Goal: Check status: Check status

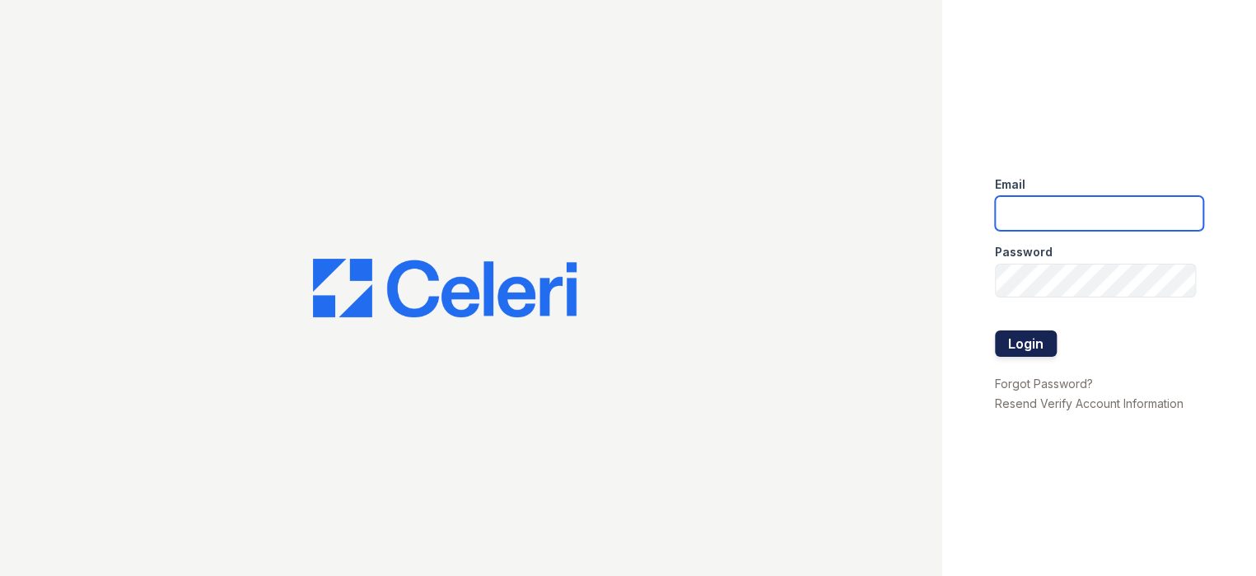
type input "[EMAIL_ADDRESS][DOMAIN_NAME]"
click at [1040, 343] on button "Login" at bounding box center [1026, 343] width 62 height 26
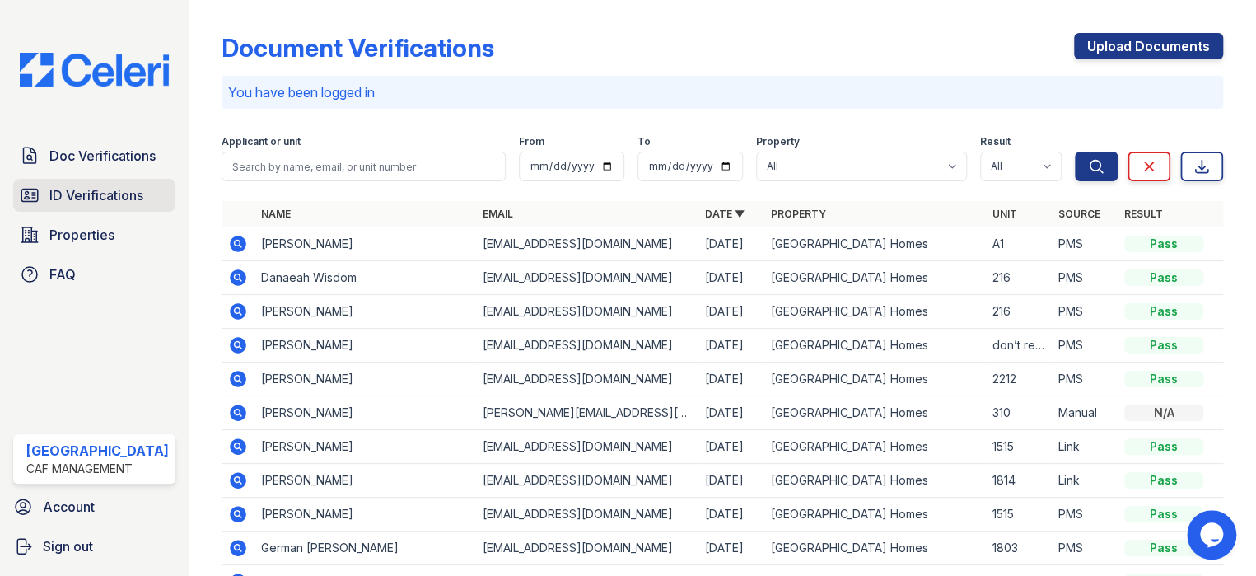
click at [105, 196] on span "ID Verifications" at bounding box center [96, 195] width 94 height 20
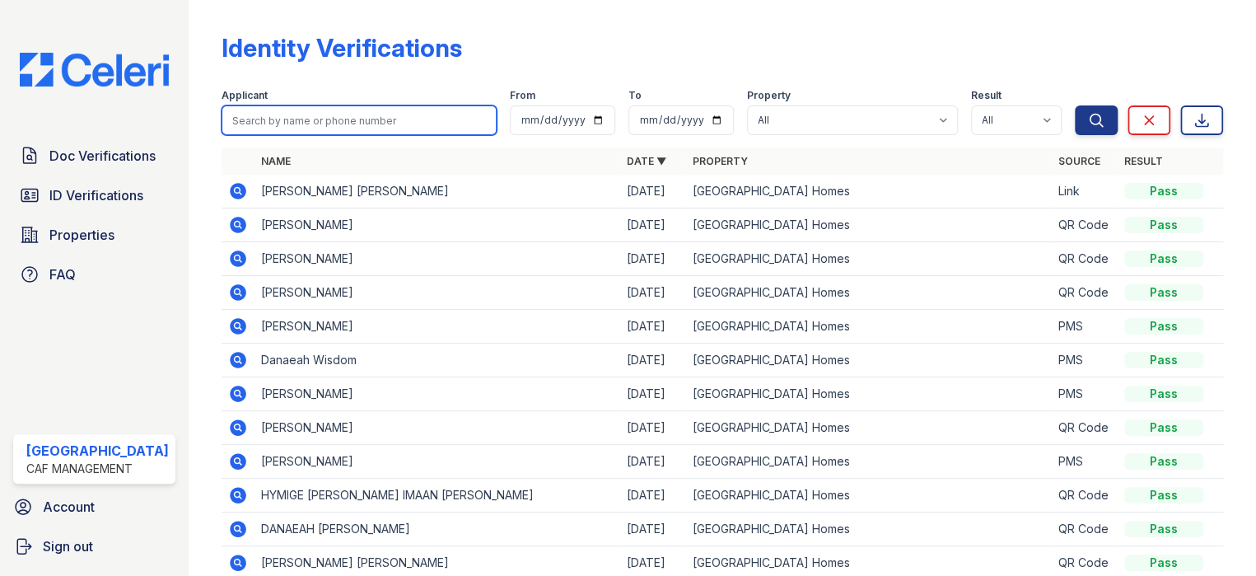
paste input "Skylar"
type input "Skylar"
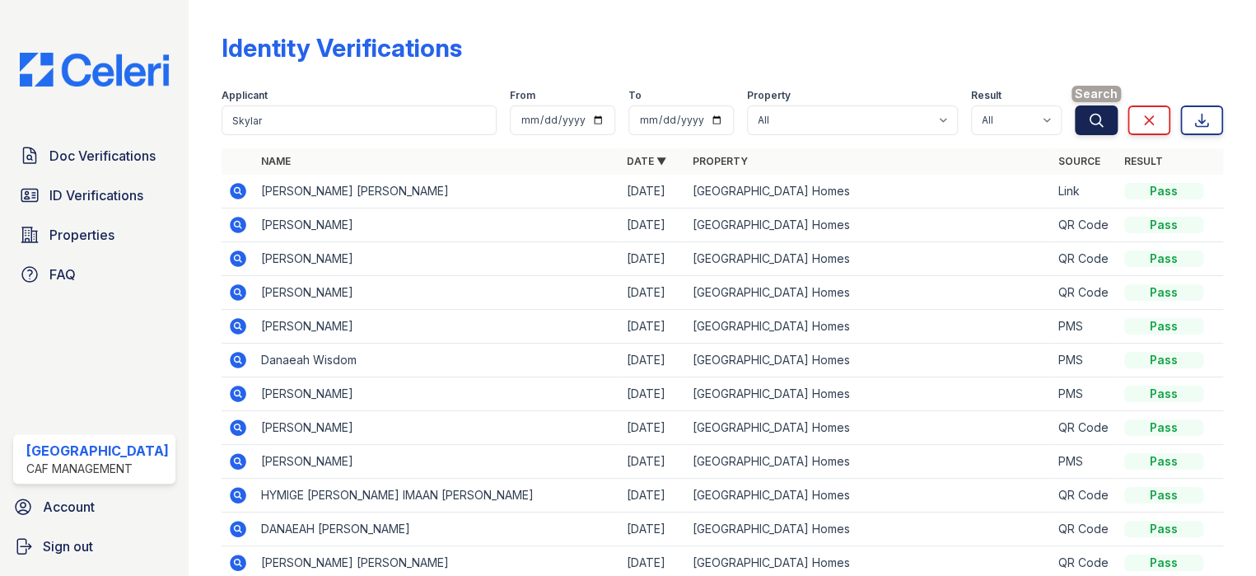
click at [1088, 121] on icon "submit" at bounding box center [1096, 120] width 16 height 16
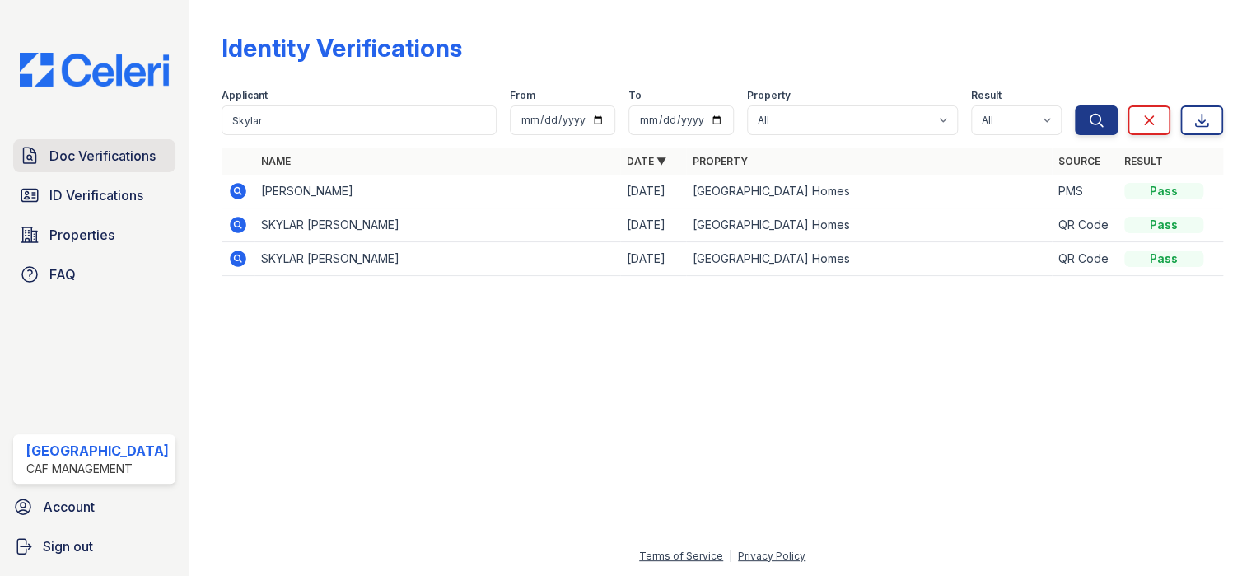
click at [124, 172] on div "Doc Verifications ID Verifications Properties FAQ" at bounding box center [94, 215] width 175 height 152
click at [126, 150] on span "Doc Verifications" at bounding box center [102, 156] width 106 height 20
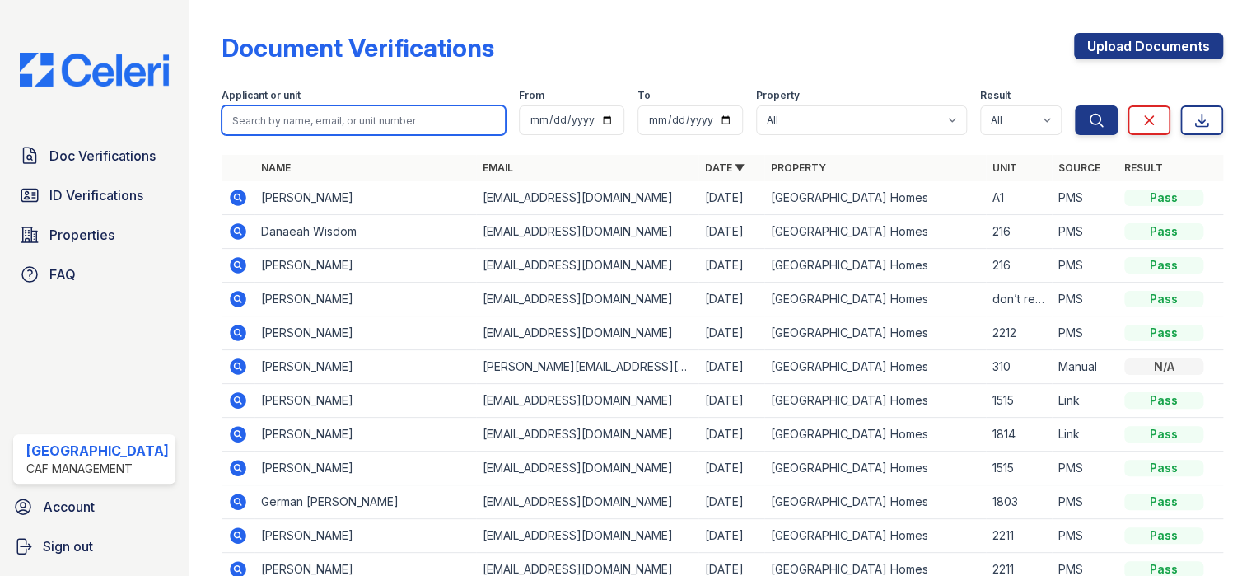
paste input "Skylar"
type input "Skylar"
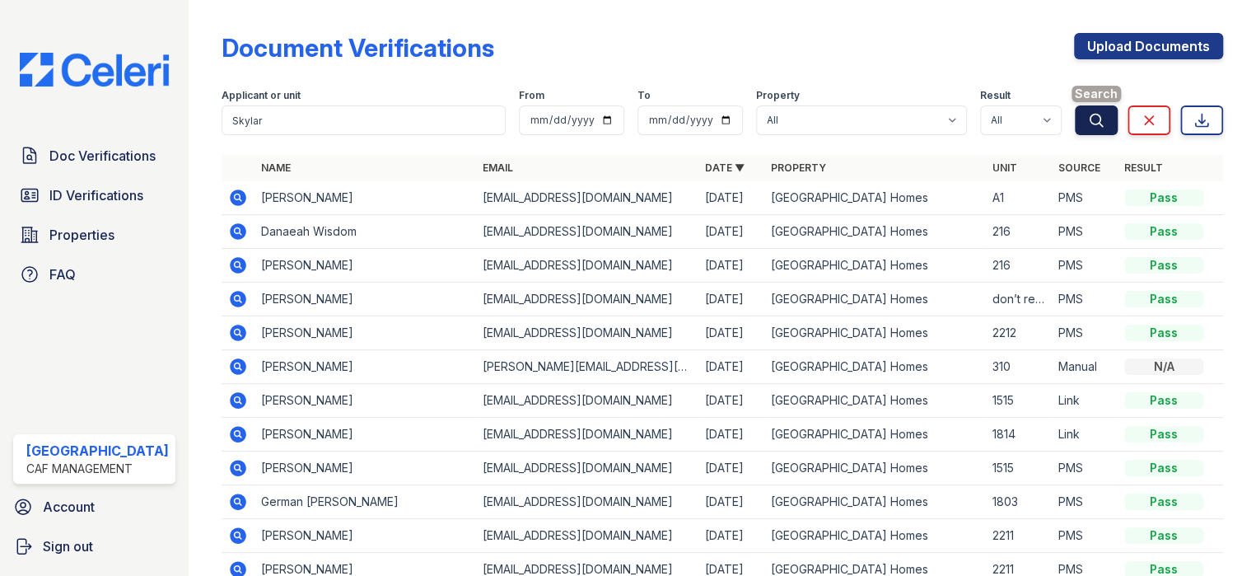
click at [1091, 124] on icon "submit" at bounding box center [1096, 120] width 16 height 16
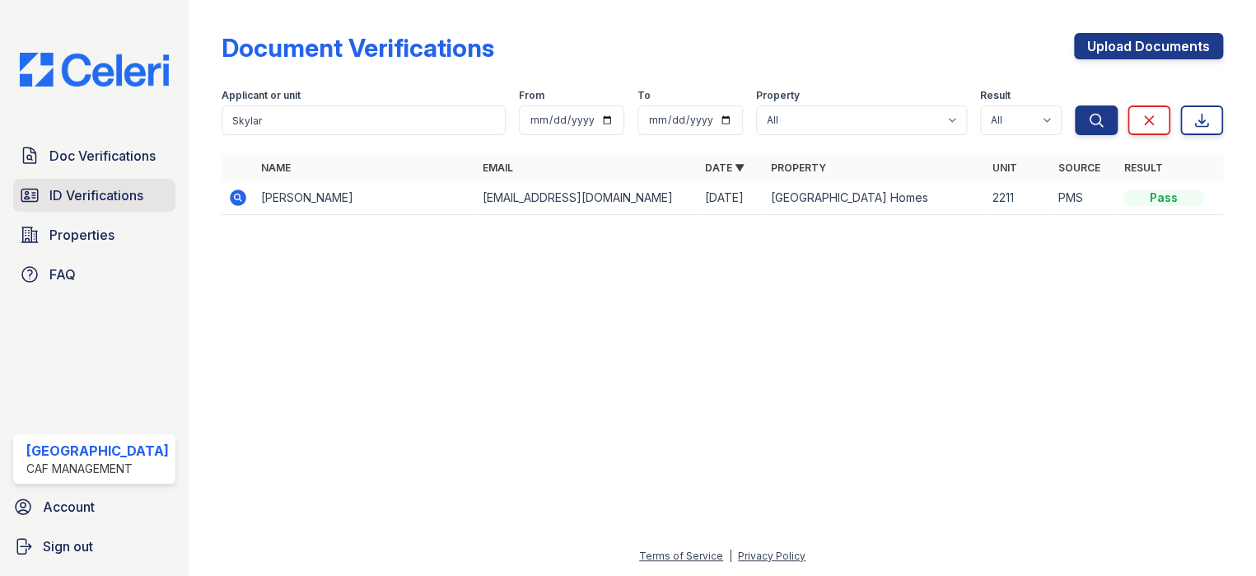
click at [124, 191] on span "ID Verifications" at bounding box center [96, 195] width 94 height 20
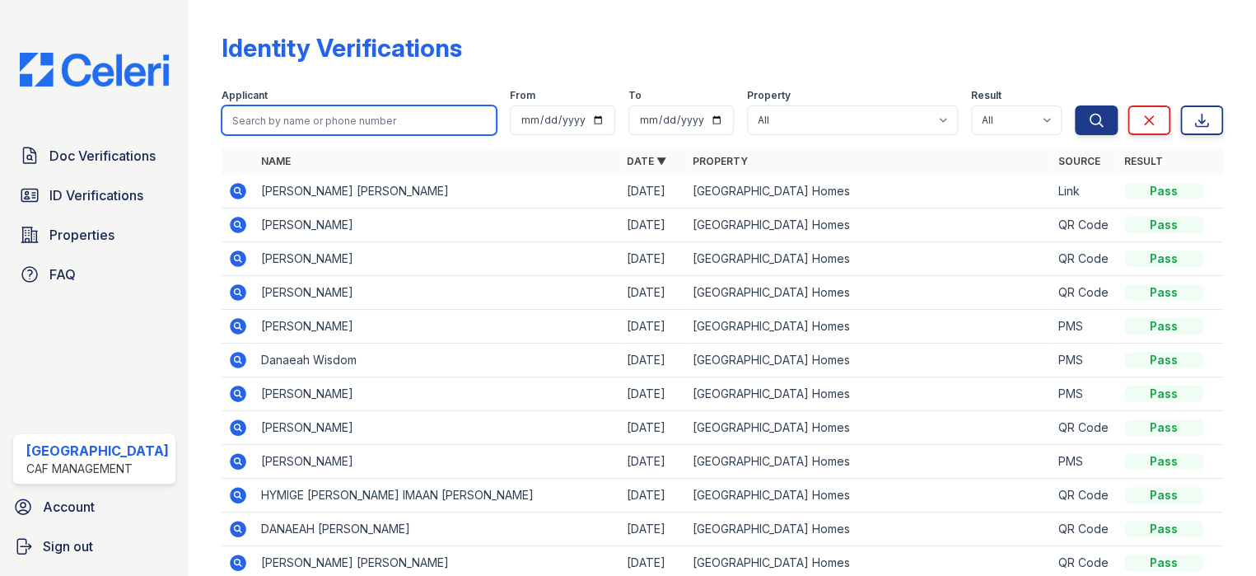
paste input "Marshall"
type input "Marshall"
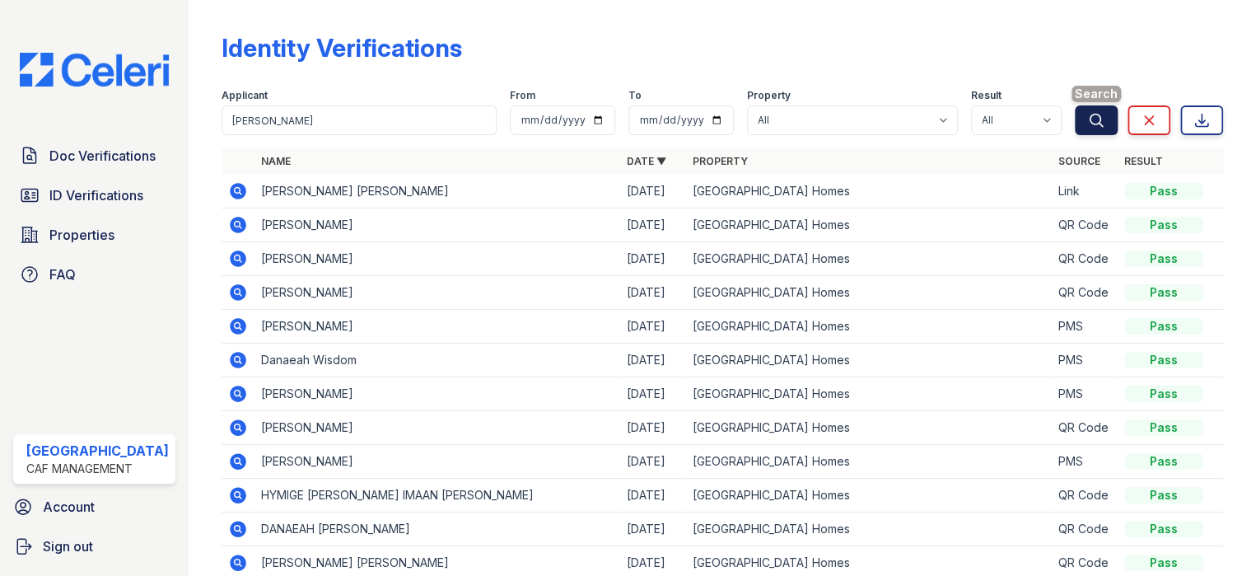
click at [1100, 118] on button "Search" at bounding box center [1096, 120] width 43 height 30
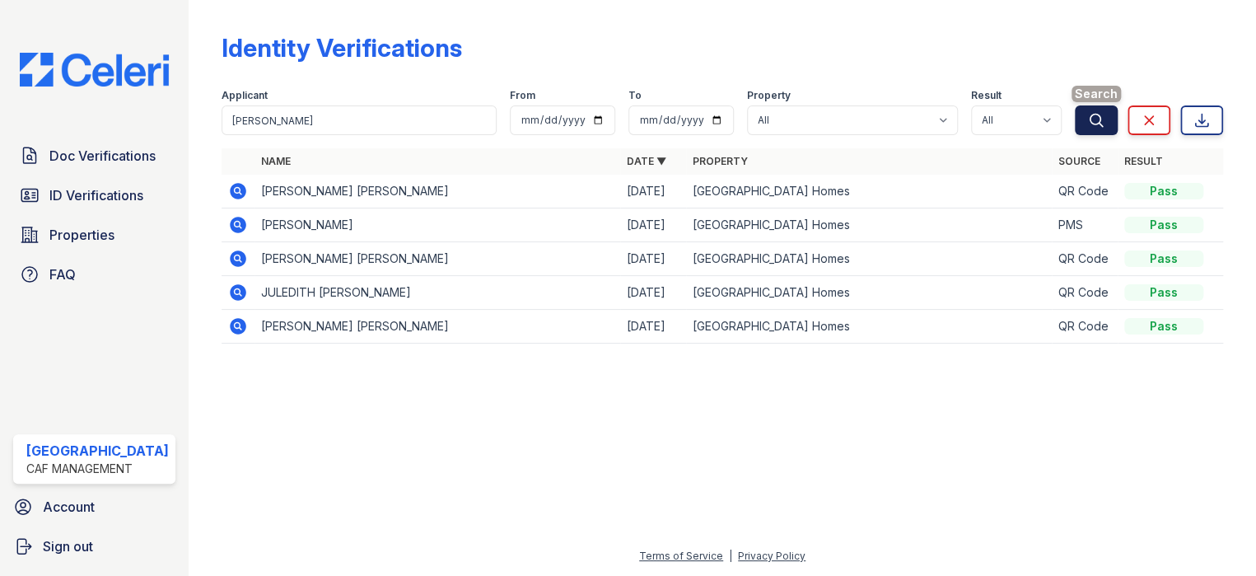
click at [1086, 122] on button "Search" at bounding box center [1096, 120] width 43 height 30
click at [1095, 118] on icon "submit" at bounding box center [1096, 120] width 16 height 16
click at [44, 192] on link "ID Verifications" at bounding box center [94, 195] width 162 height 33
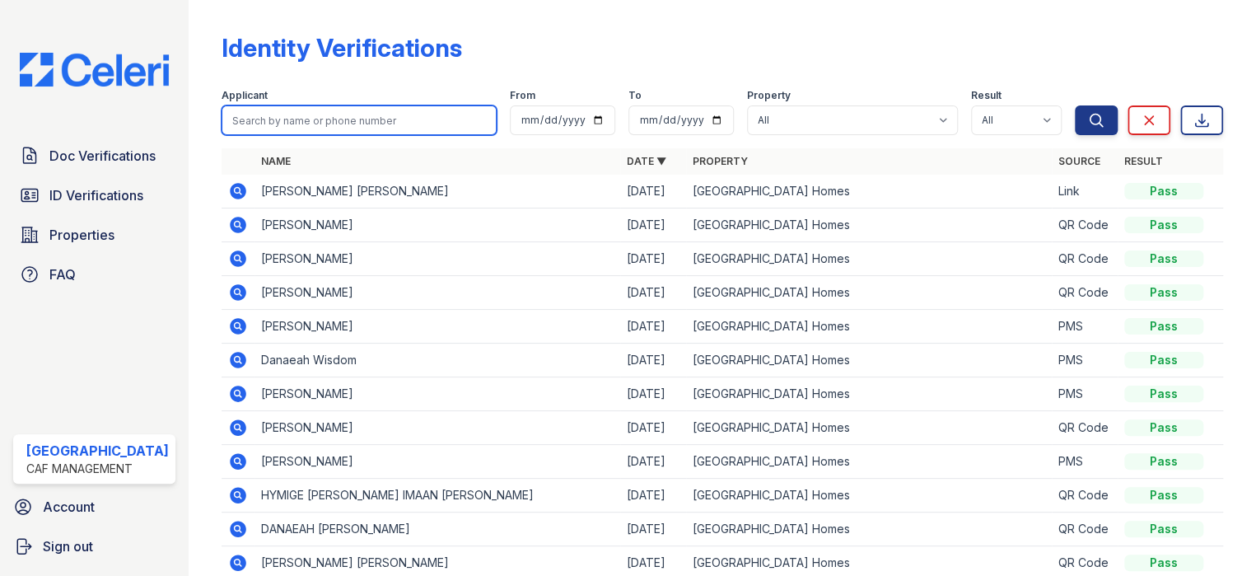
paste input "Marshall"
type input "Marshall"
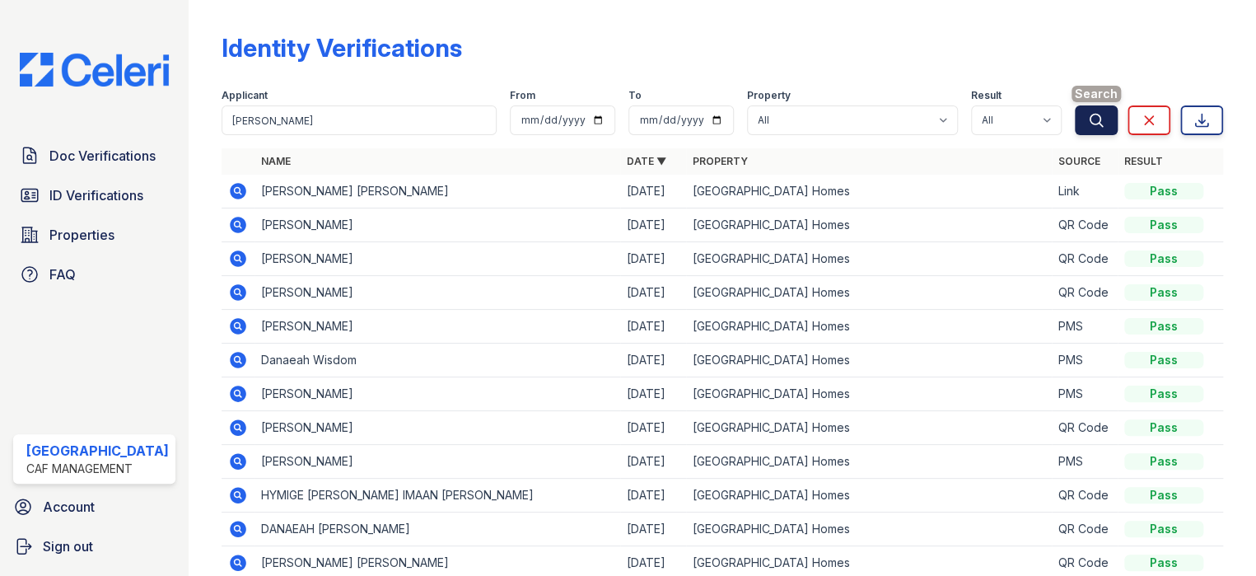
click at [1090, 124] on icon "submit" at bounding box center [1096, 120] width 12 height 12
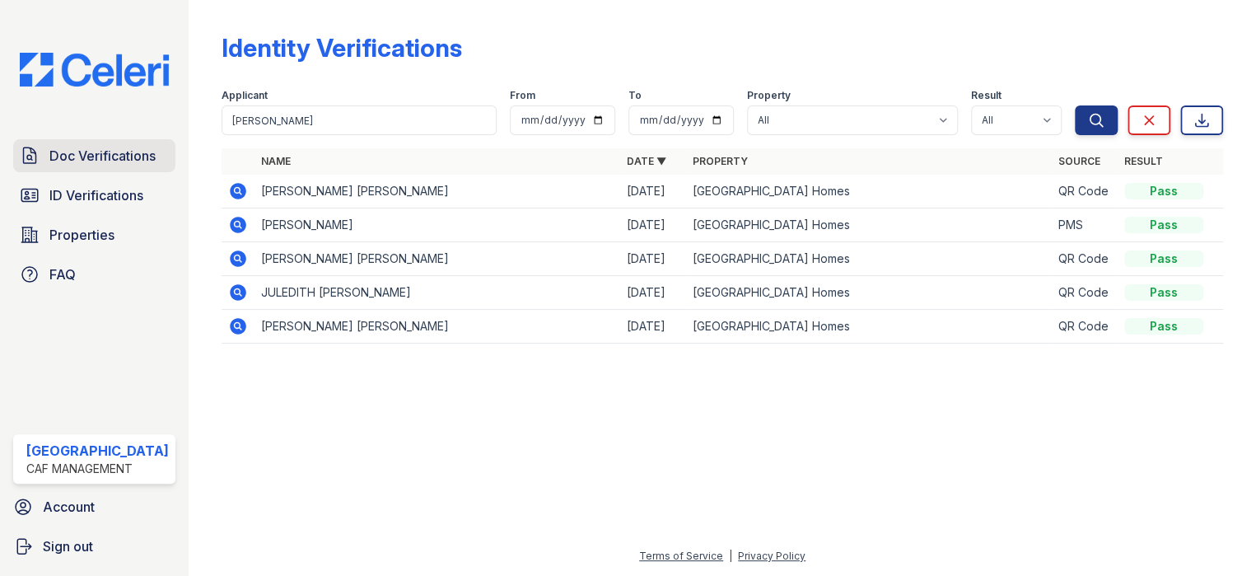
click at [86, 160] on span "Doc Verifications" at bounding box center [102, 156] width 106 height 20
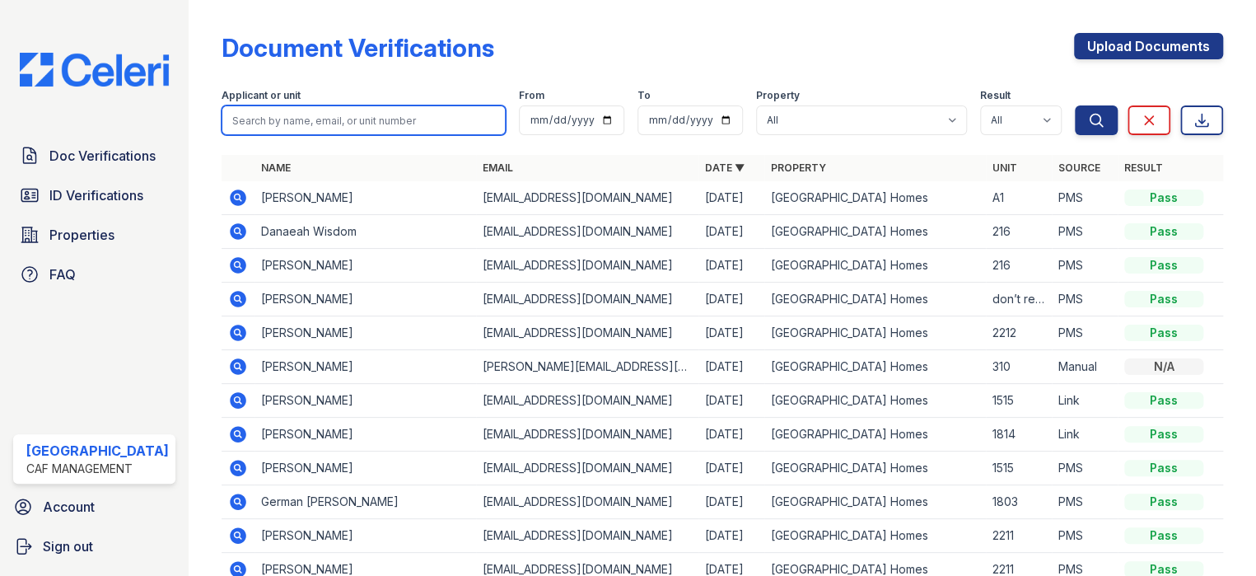
paste input "Marshall"
type input "Marshall"
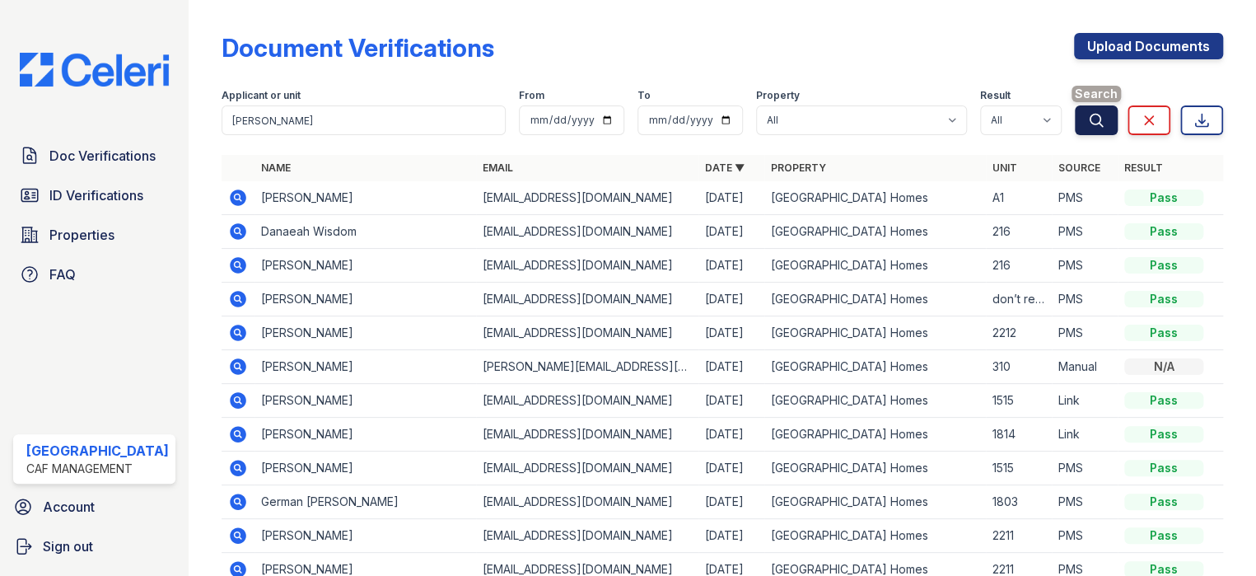
click at [1095, 121] on button "Search" at bounding box center [1096, 120] width 43 height 30
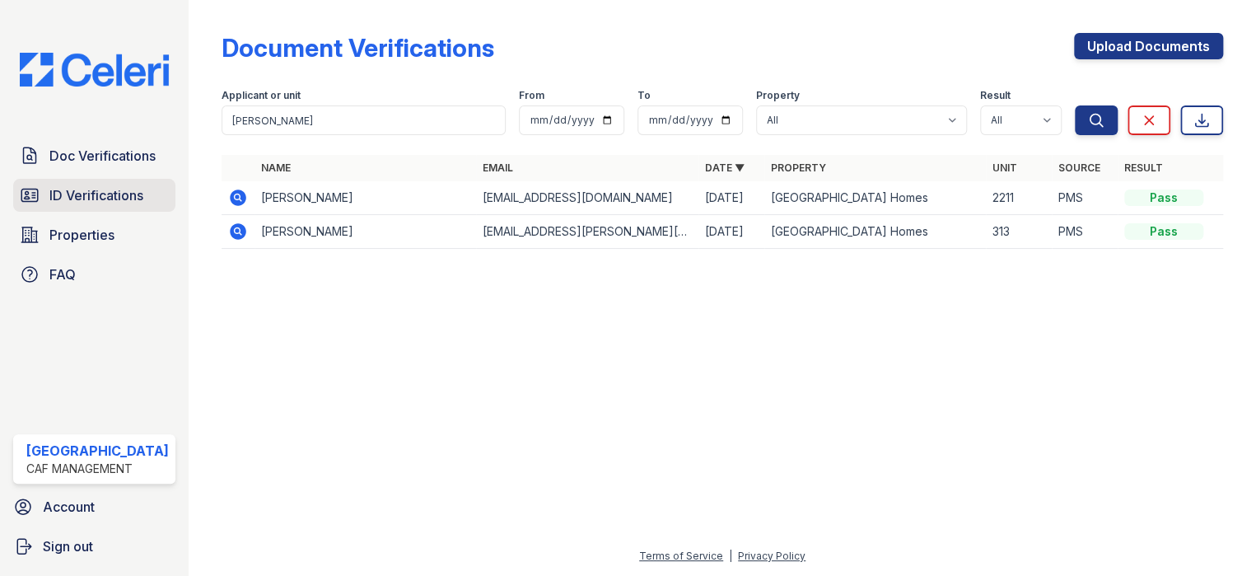
click at [70, 197] on span "ID Verifications" at bounding box center [96, 195] width 94 height 20
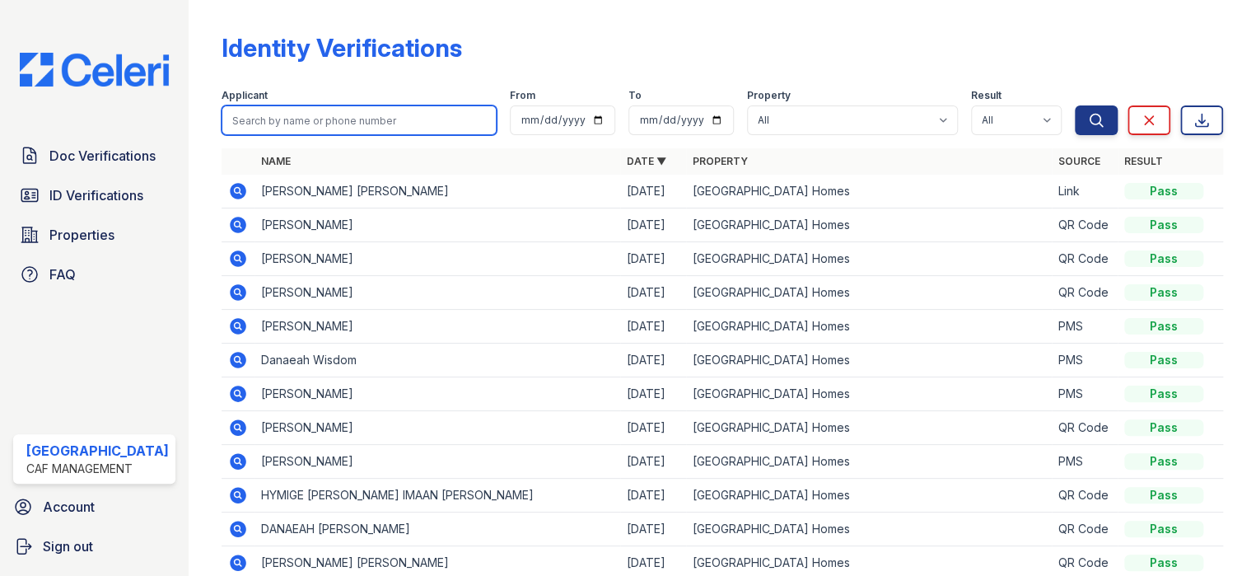
paste input "Sanchez"
type input "Sanchez"
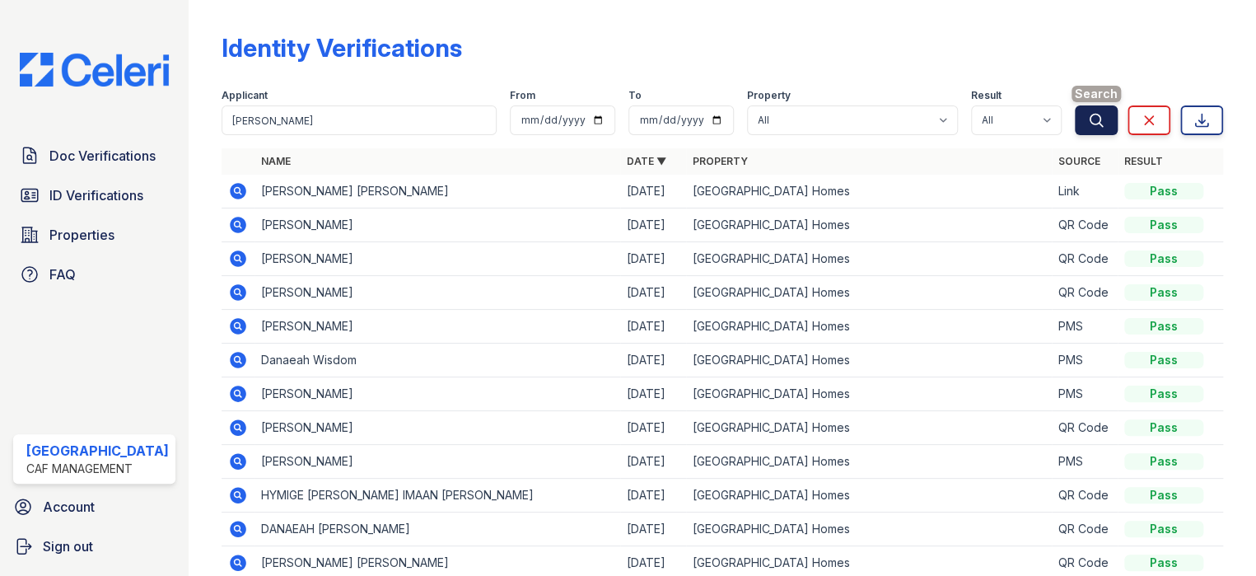
click at [1090, 115] on icon "submit" at bounding box center [1096, 120] width 12 height 12
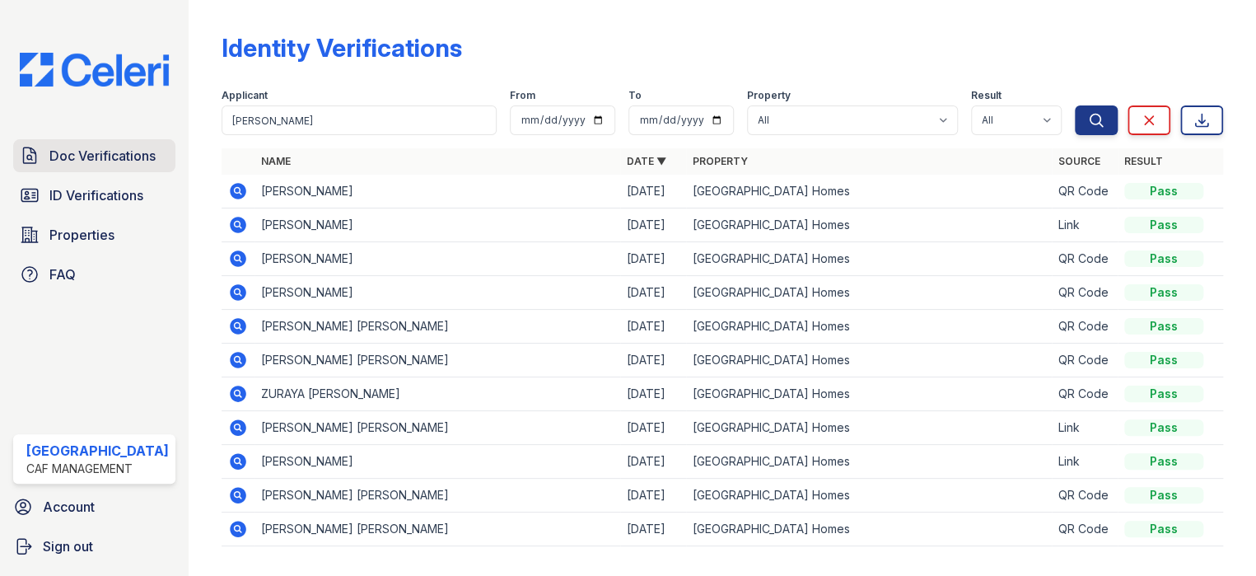
click at [58, 151] on span "Doc Verifications" at bounding box center [102, 156] width 106 height 20
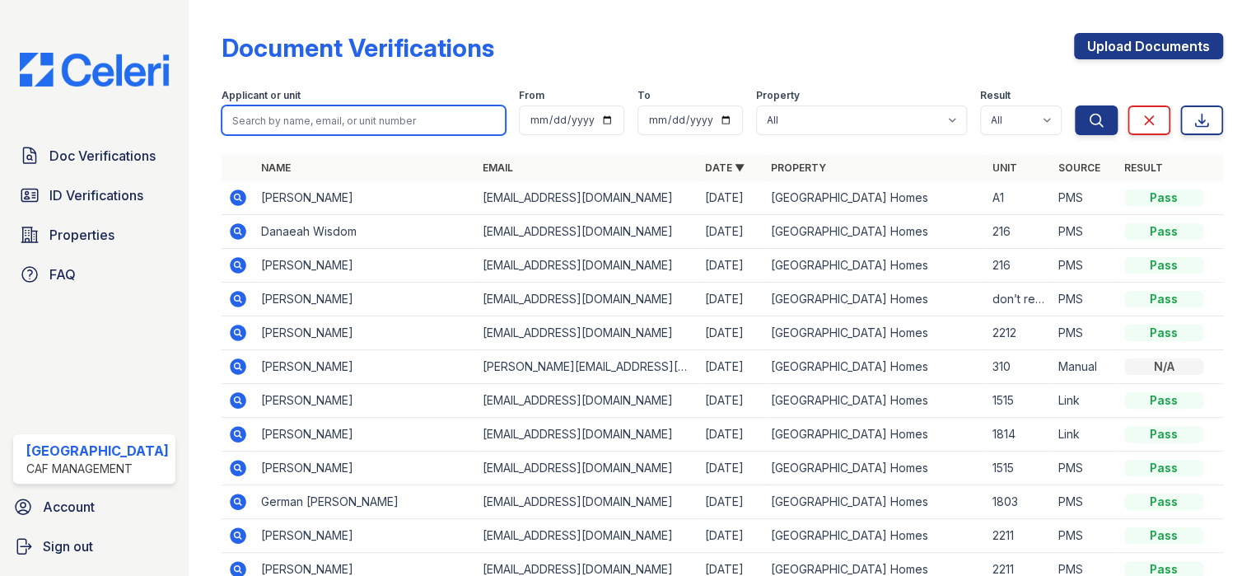
paste input "Sanchez"
type input "Sanchez"
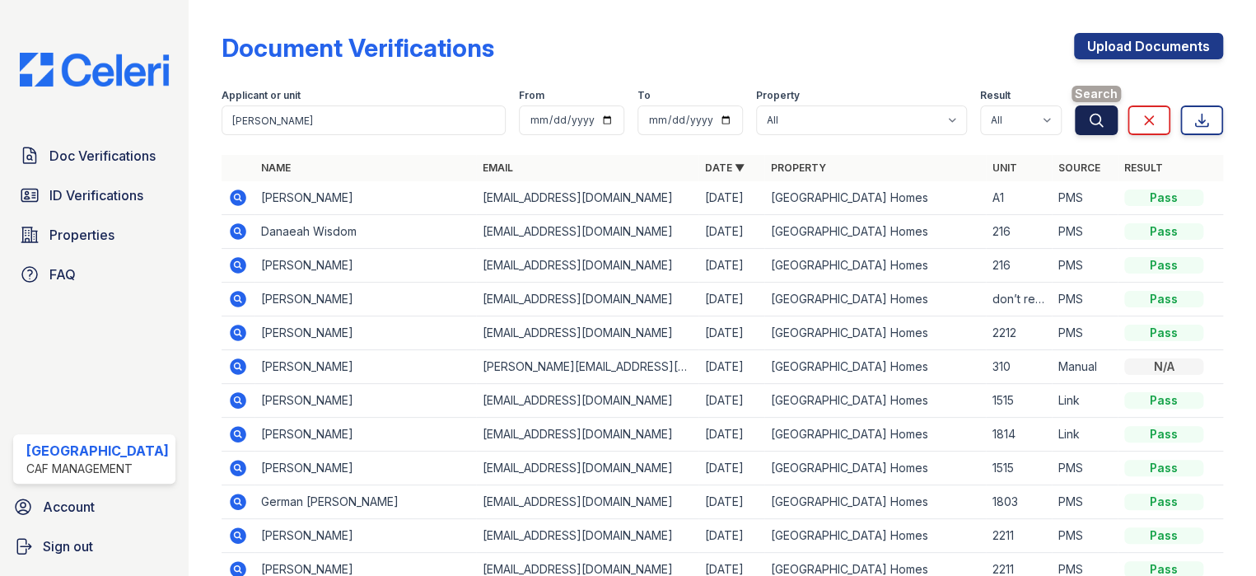
click at [1090, 123] on icon "submit" at bounding box center [1096, 120] width 12 height 12
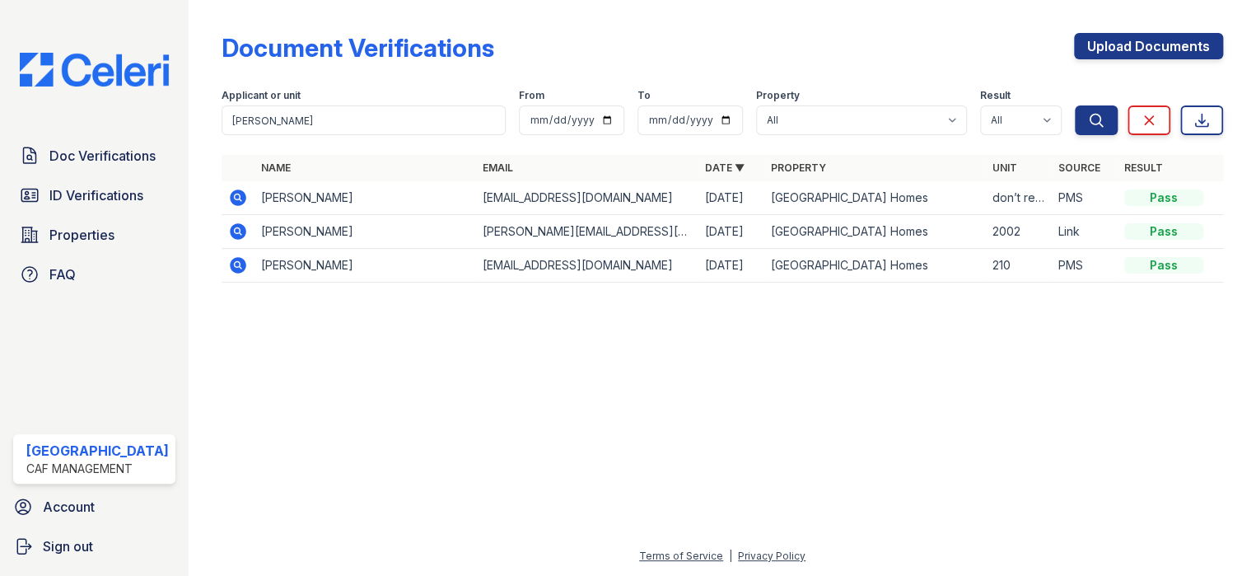
click at [230, 200] on icon at bounding box center [238, 197] width 16 height 16
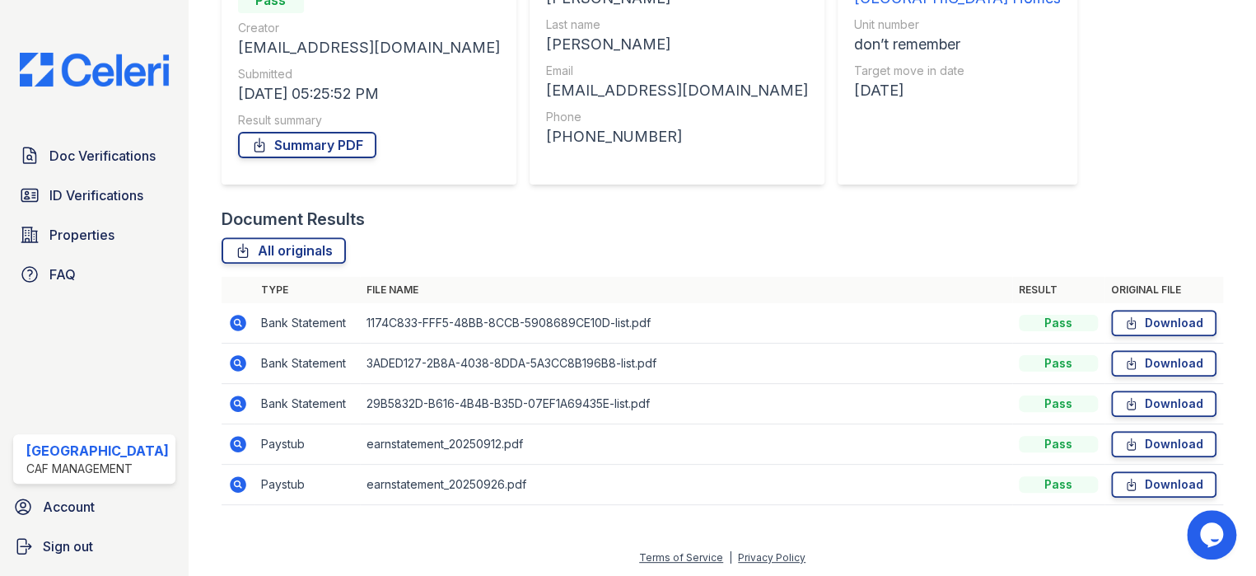
click at [231, 445] on icon at bounding box center [238, 444] width 20 height 20
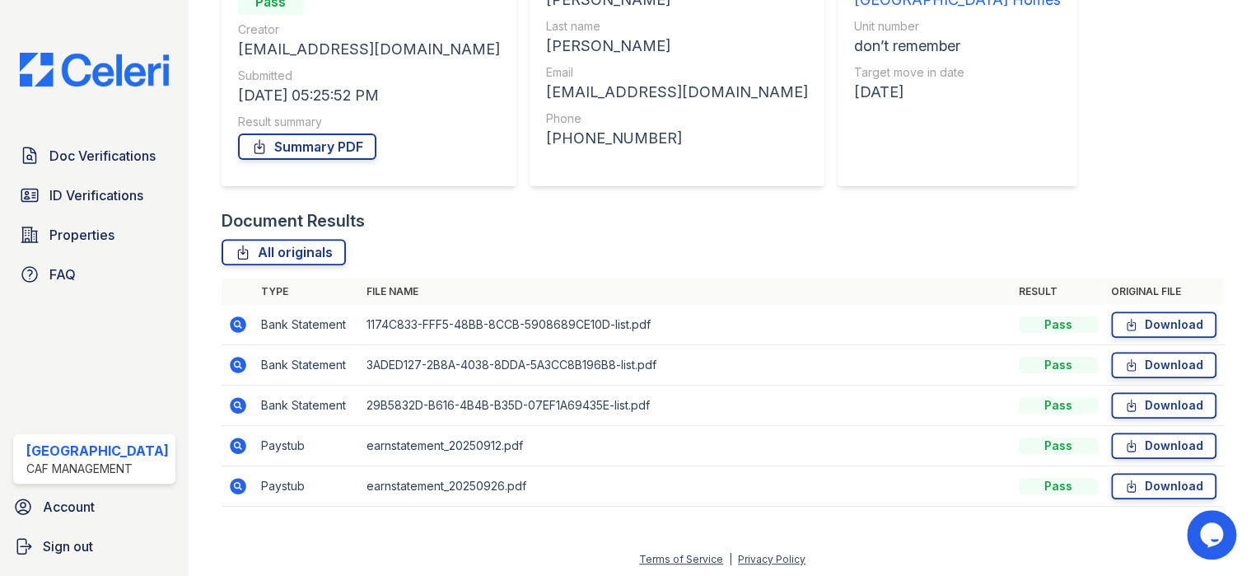
scroll to position [198, 0]
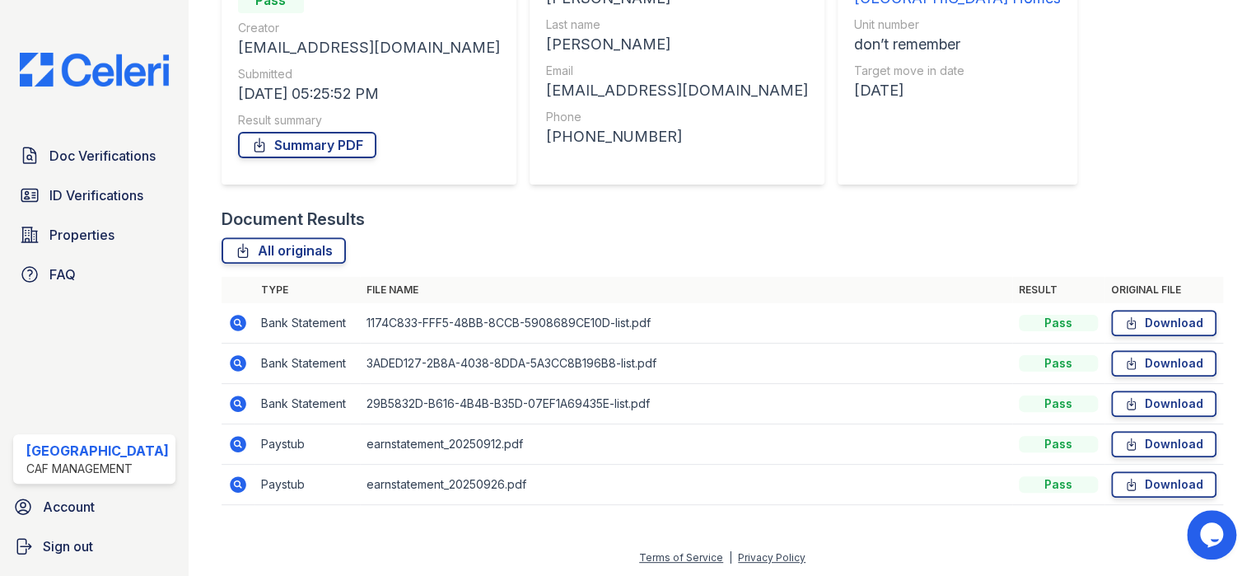
click at [231, 479] on icon at bounding box center [238, 484] width 20 height 20
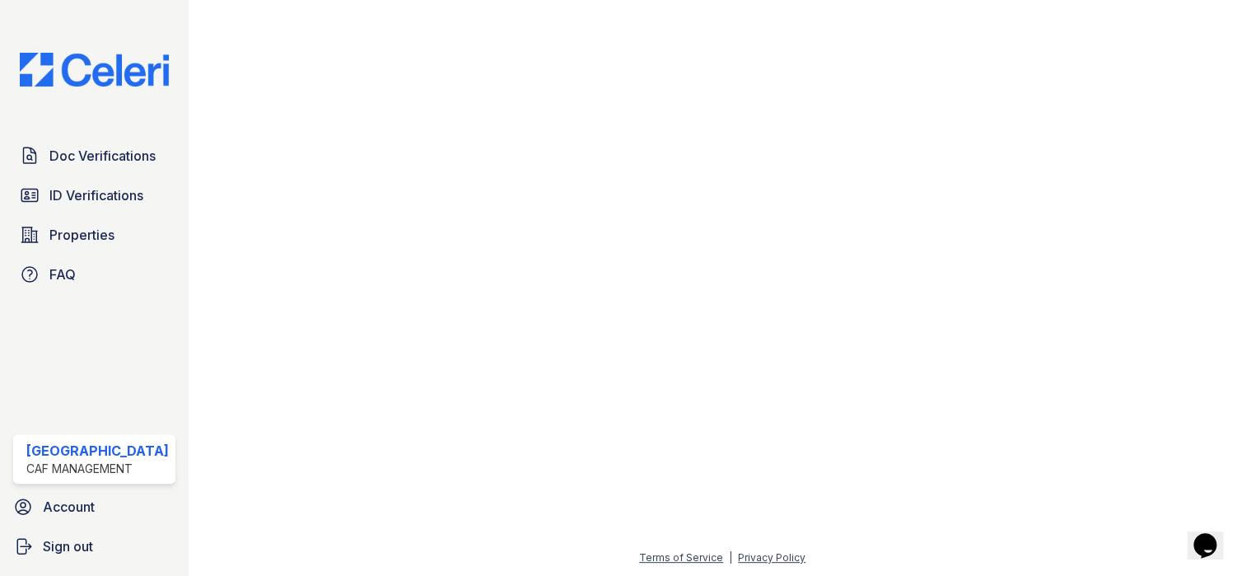
scroll to position [295, 0]
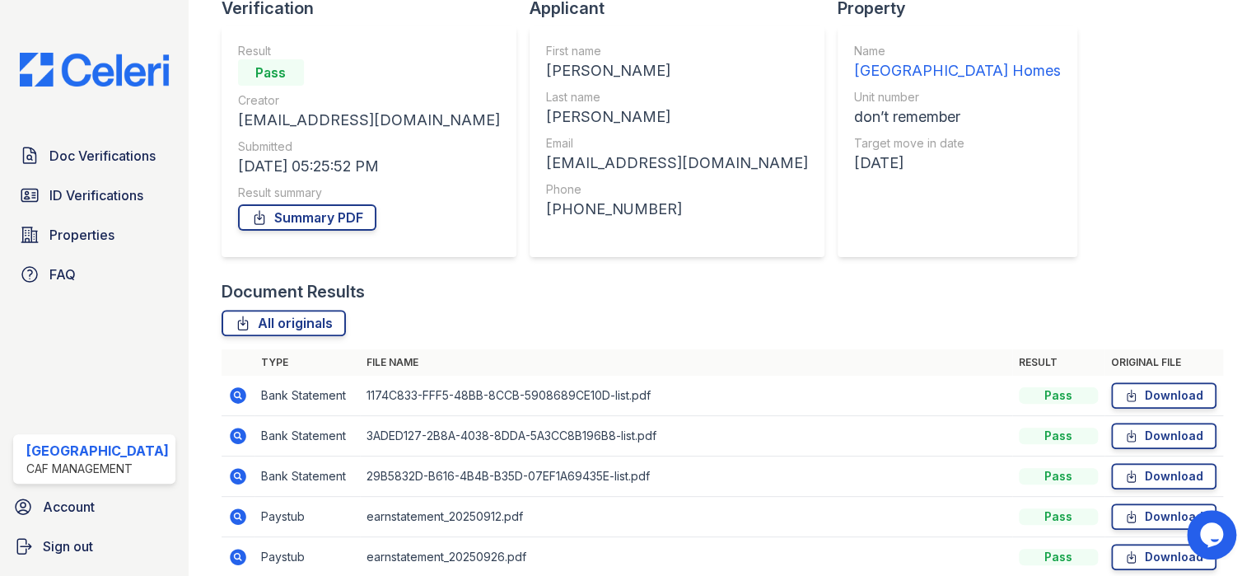
scroll to position [165, 0]
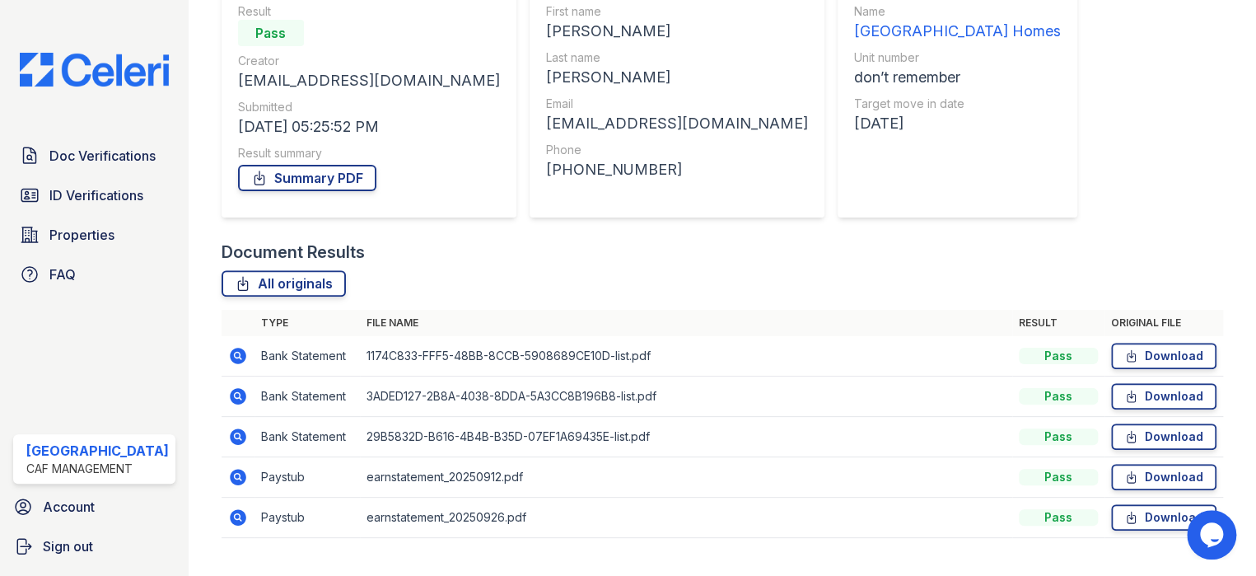
click at [235, 433] on icon at bounding box center [237, 435] width 4 height 4
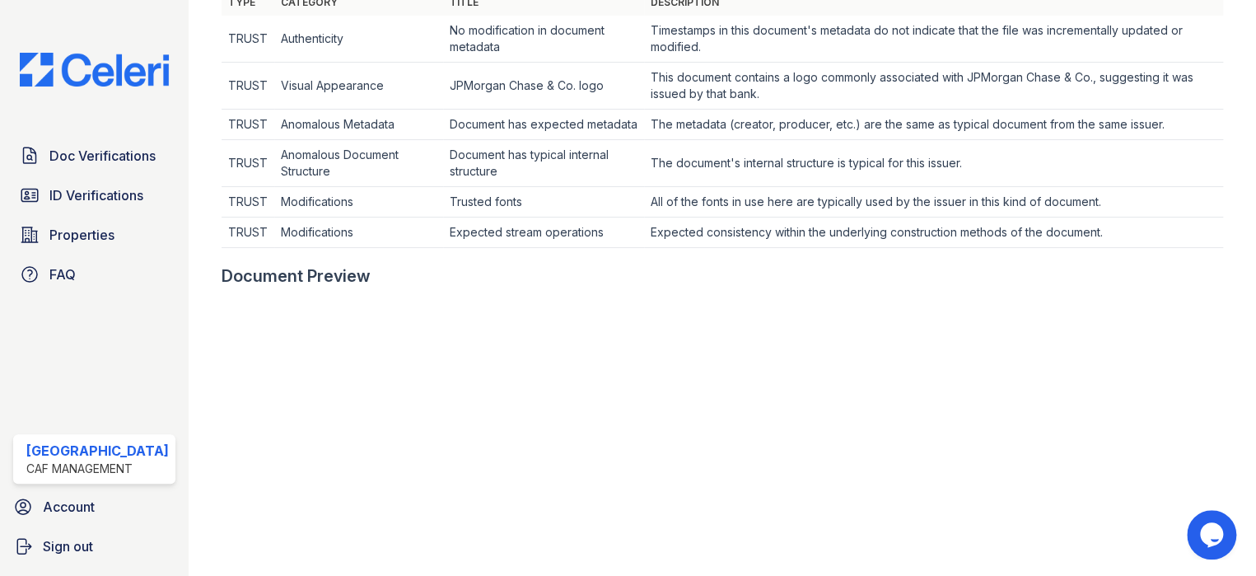
scroll to position [659, 0]
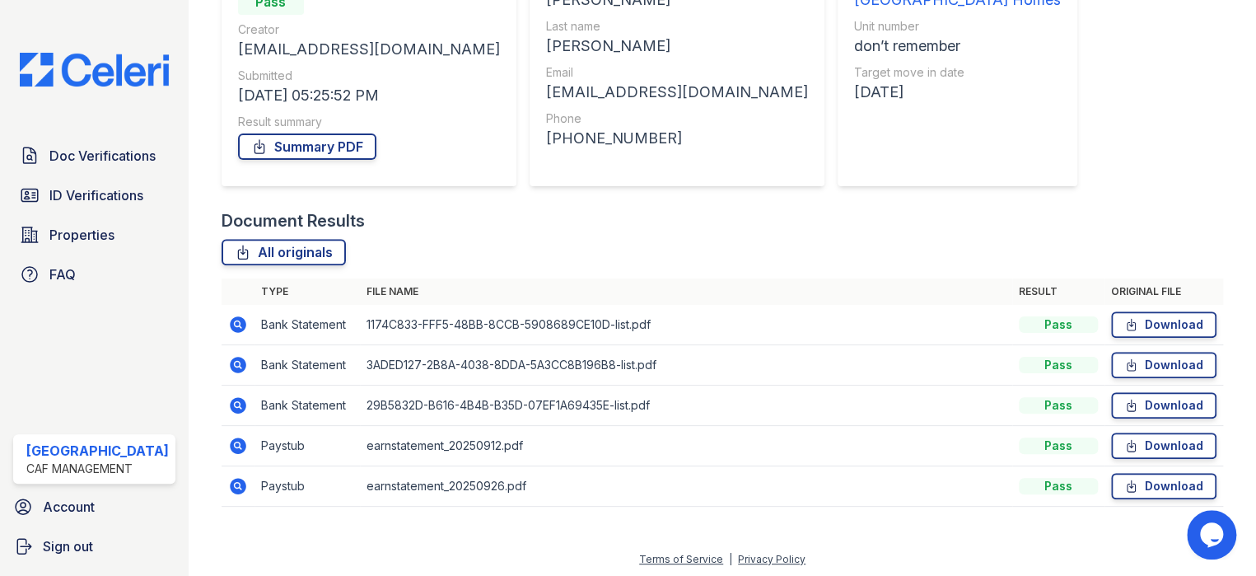
scroll to position [198, 0]
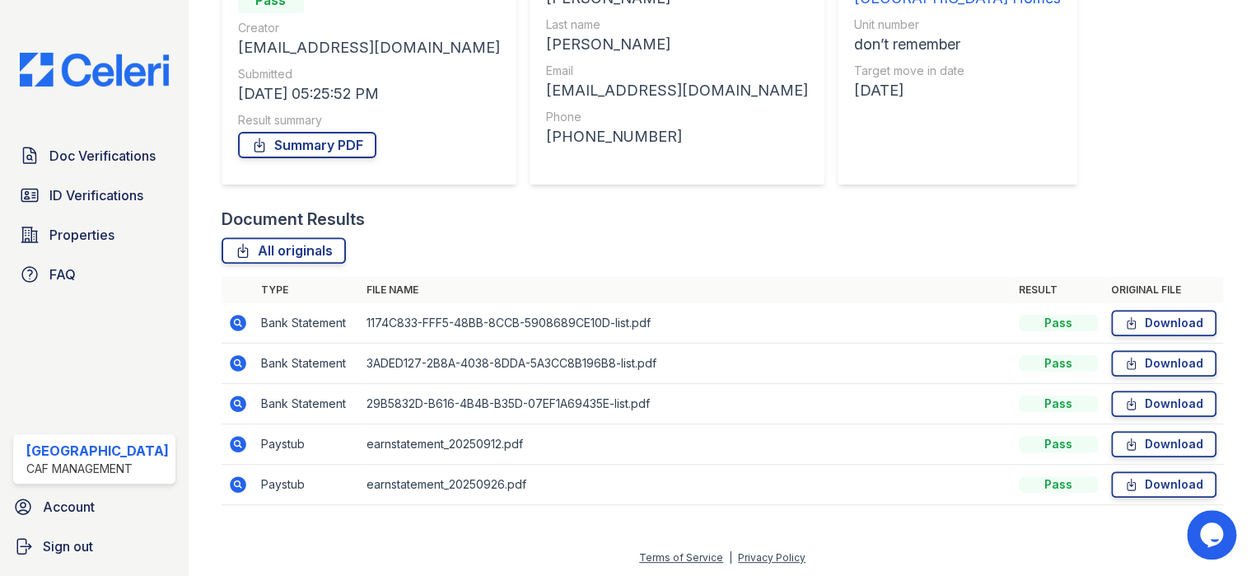
drag, startPoint x: 236, startPoint y: 438, endPoint x: 265, endPoint y: 434, distance: 29.9
click at [236, 438] on icon at bounding box center [238, 444] width 16 height 16
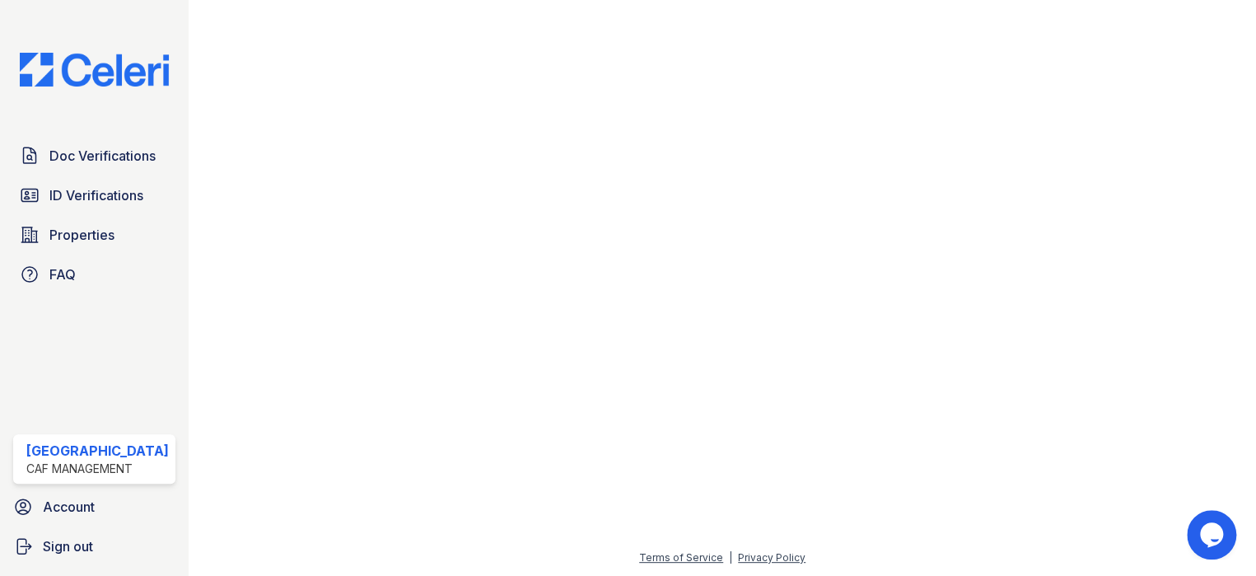
scroll to position [542, 0]
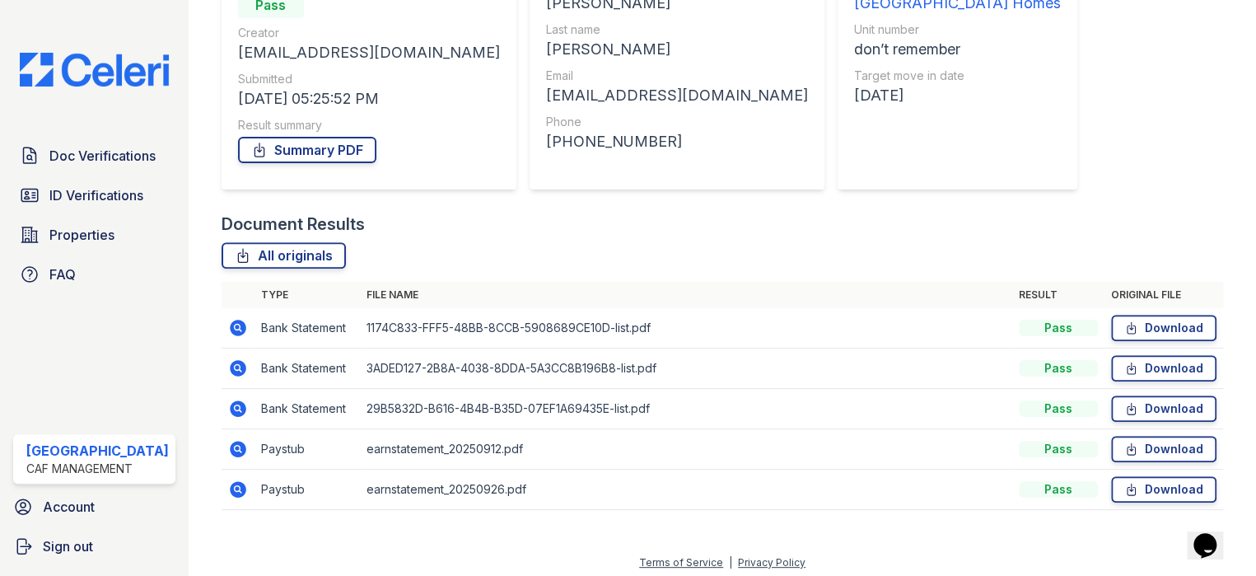
scroll to position [198, 0]
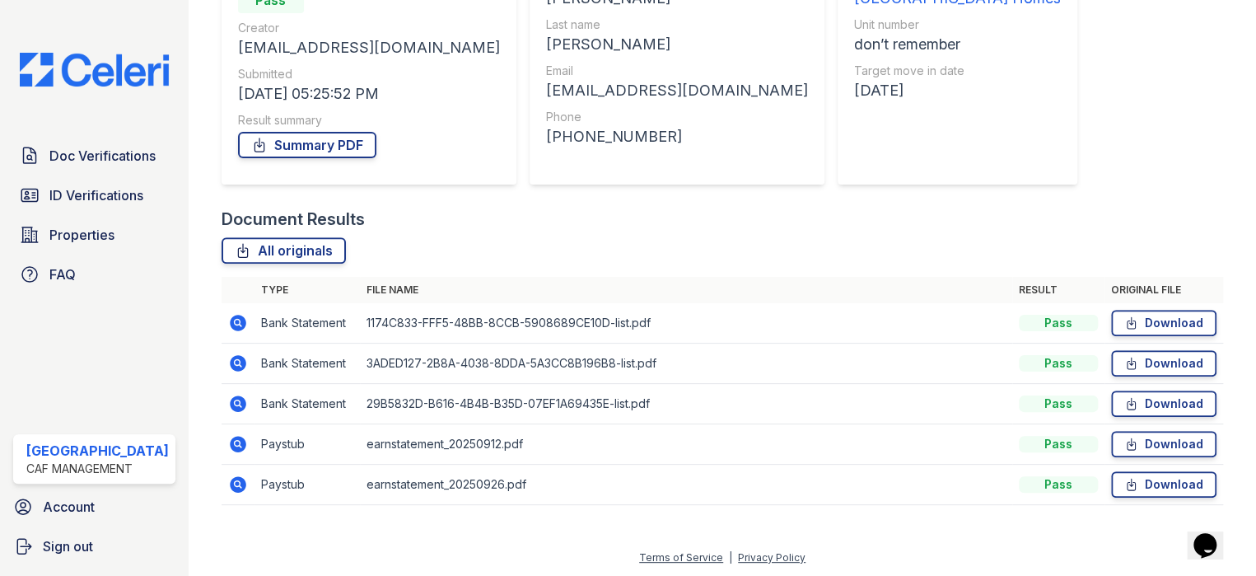
click at [234, 318] on icon at bounding box center [238, 323] width 16 height 16
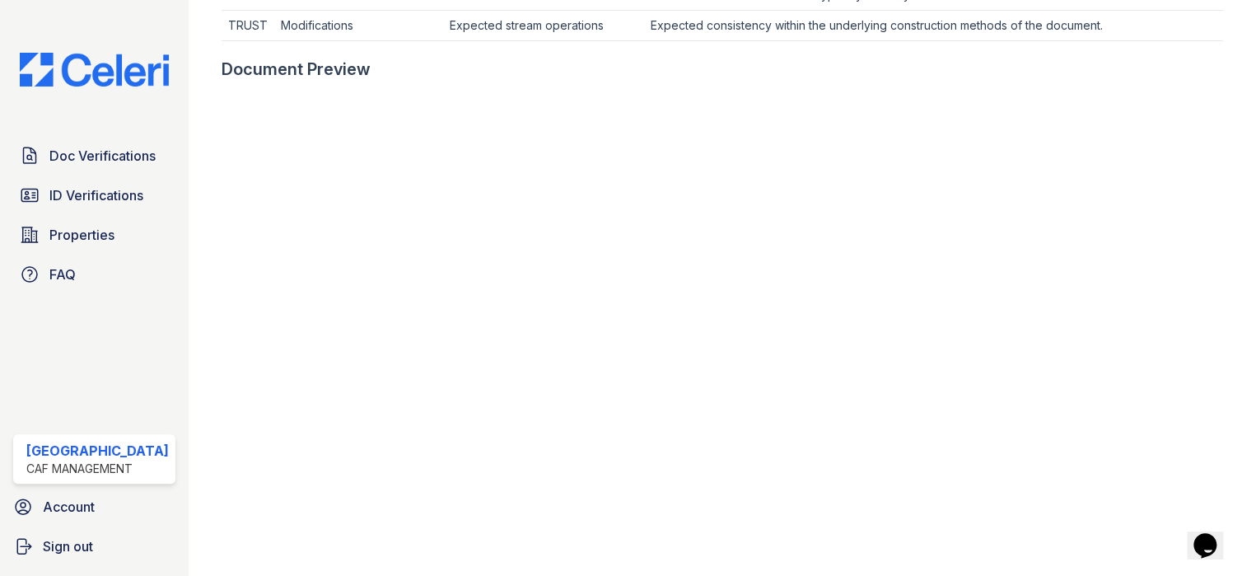
scroll to position [899, 0]
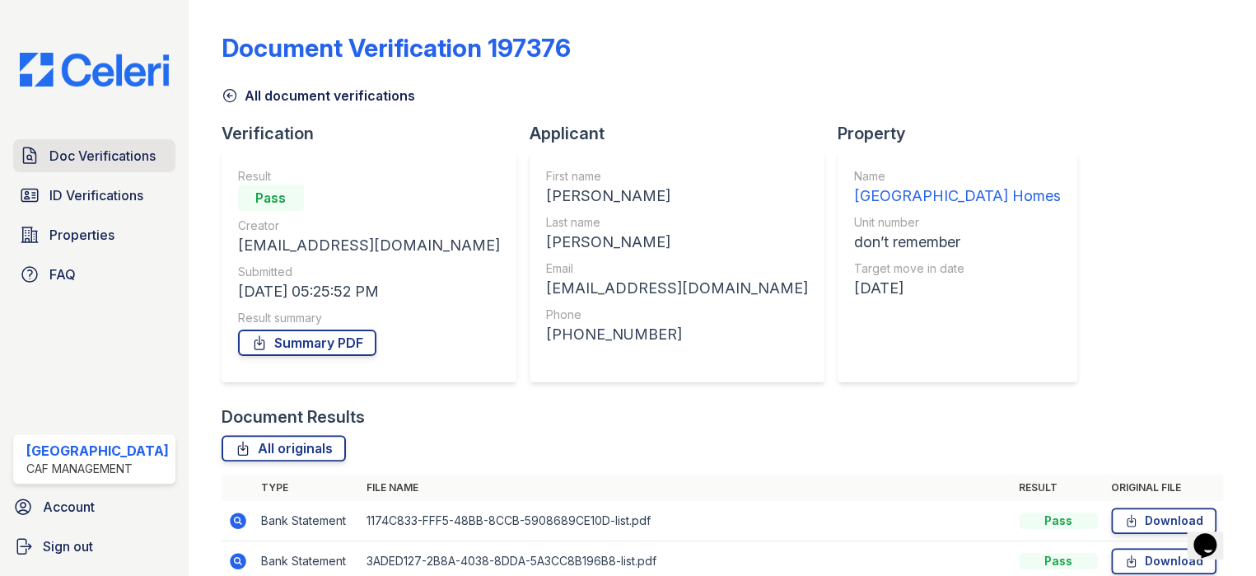
drag, startPoint x: 136, startPoint y: 153, endPoint x: 145, endPoint y: 144, distance: 12.8
click at [136, 153] on span "Doc Verifications" at bounding box center [102, 156] width 106 height 20
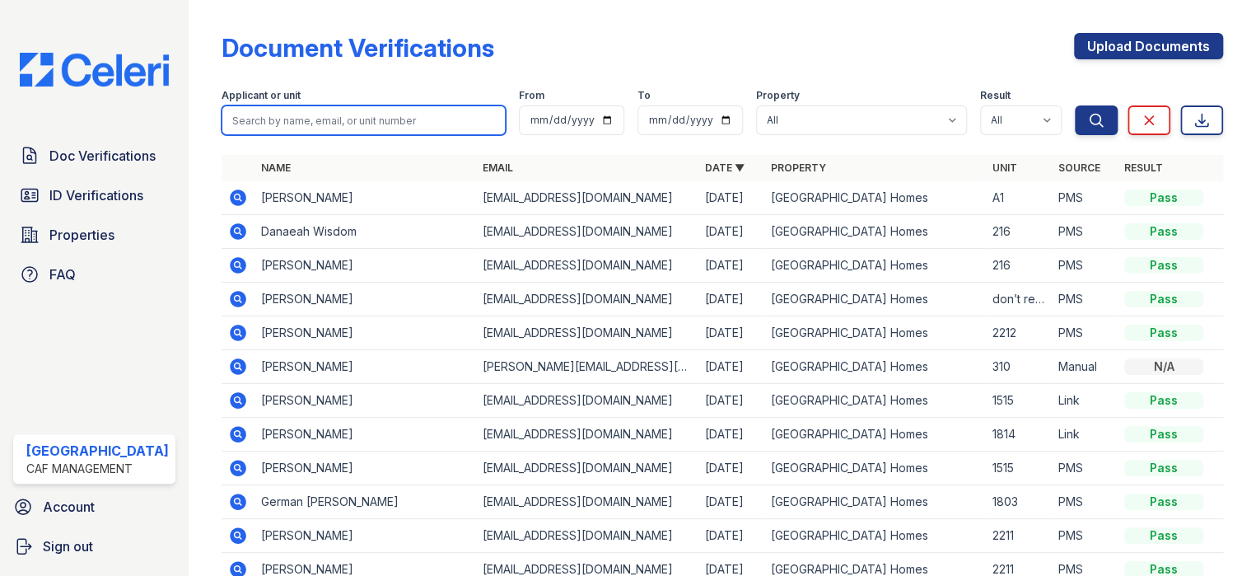
paste input "Mbuthia"
type input "Mbuthia"
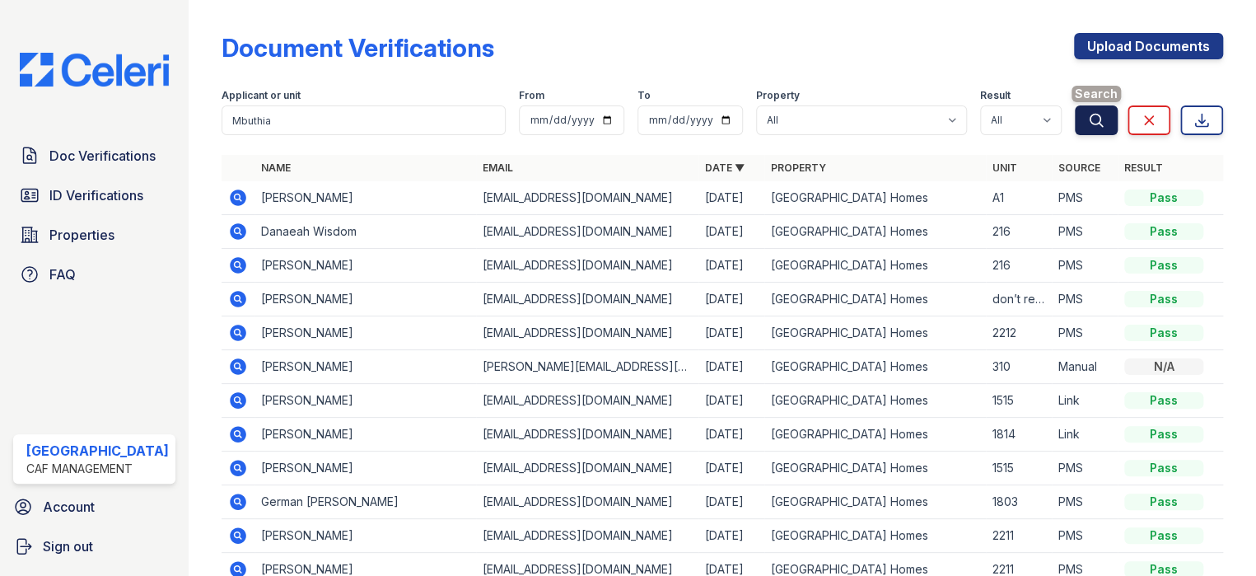
click at [1092, 126] on button "Search" at bounding box center [1096, 120] width 43 height 30
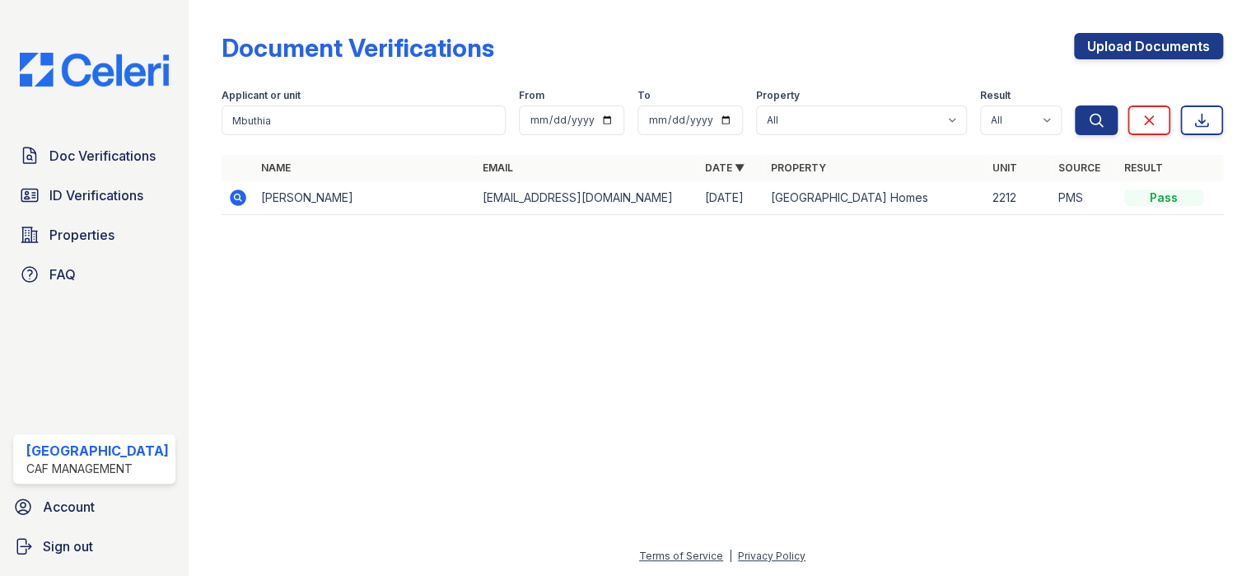
click at [232, 194] on icon at bounding box center [238, 198] width 20 height 20
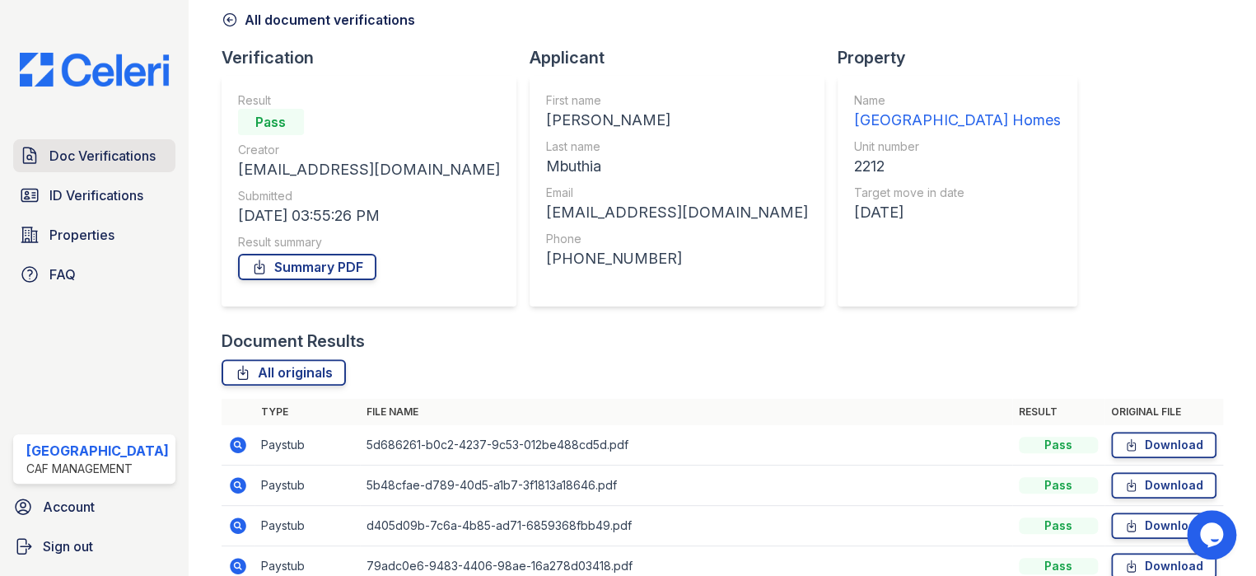
scroll to position [76, 0]
